Goal: Transaction & Acquisition: Purchase product/service

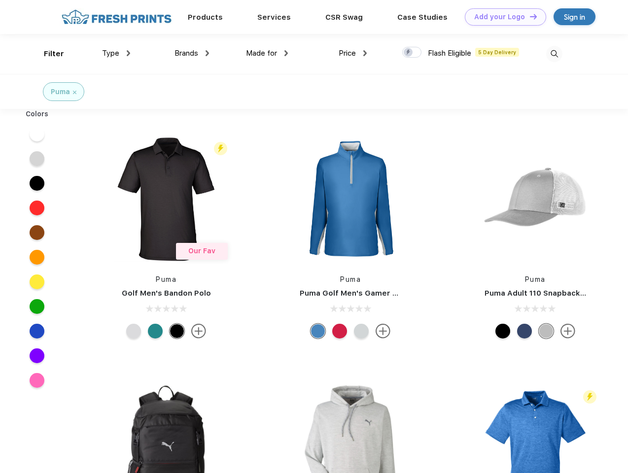
scroll to position [0, 0]
click at [502, 17] on link "Add your Logo Design Tool" at bounding box center [505, 16] width 81 height 17
click at [0, 0] on div "Design Tool" at bounding box center [0, 0] width 0 height 0
click at [529, 16] on link "Add your Logo Design Tool" at bounding box center [505, 16] width 81 height 17
click at [47, 54] on div "Filter" at bounding box center [54, 53] width 20 height 11
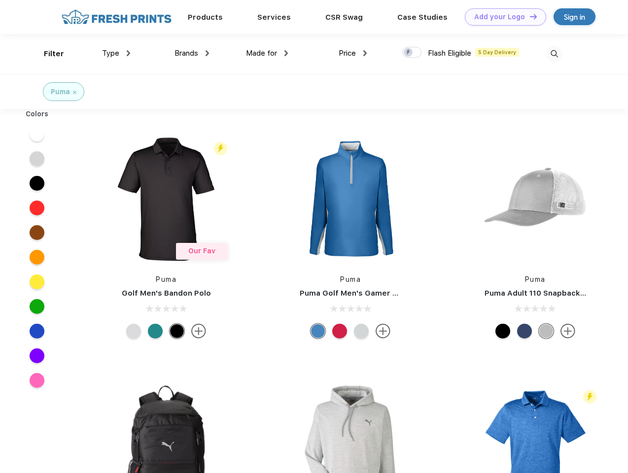
click at [116, 53] on span "Type" at bounding box center [110, 53] width 17 height 9
click at [192, 53] on span "Brands" at bounding box center [187, 53] width 24 height 9
click at [267, 53] on span "Made for" at bounding box center [261, 53] width 31 height 9
click at [353, 53] on span "Price" at bounding box center [347, 53] width 17 height 9
click at [412, 53] on div at bounding box center [411, 52] width 19 height 11
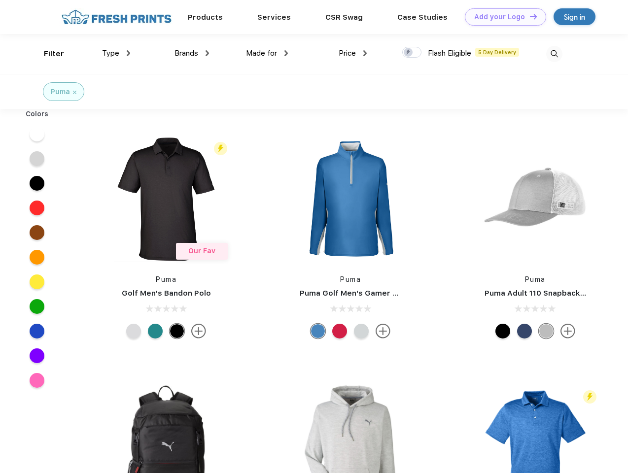
click at [409, 53] on input "checkbox" at bounding box center [405, 49] width 6 height 6
click at [554, 54] on img at bounding box center [554, 54] width 16 height 16
